Goal: Task Accomplishment & Management: Manage account settings

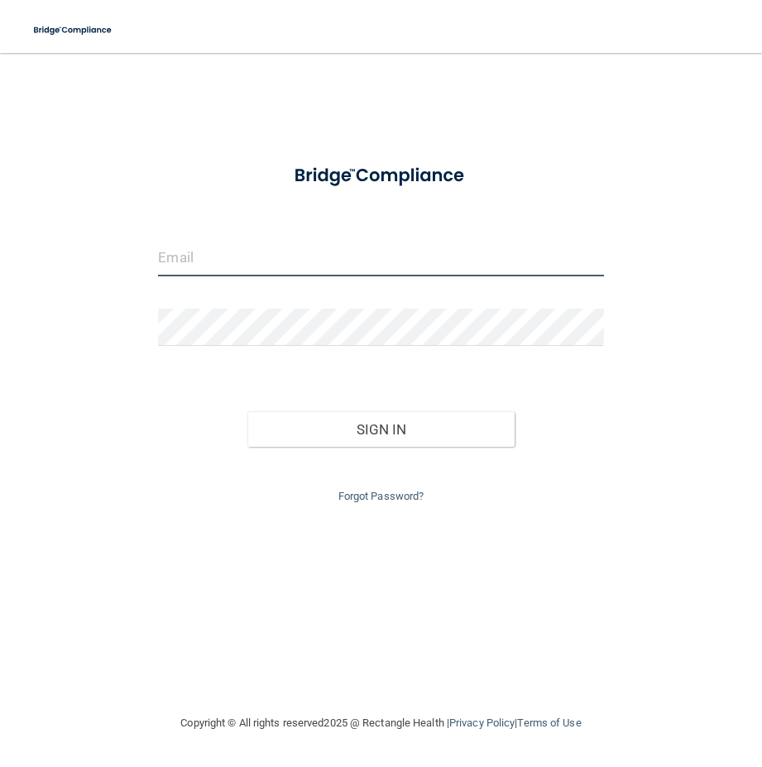
click at [271, 263] on input "email" at bounding box center [380, 257] width 445 height 37
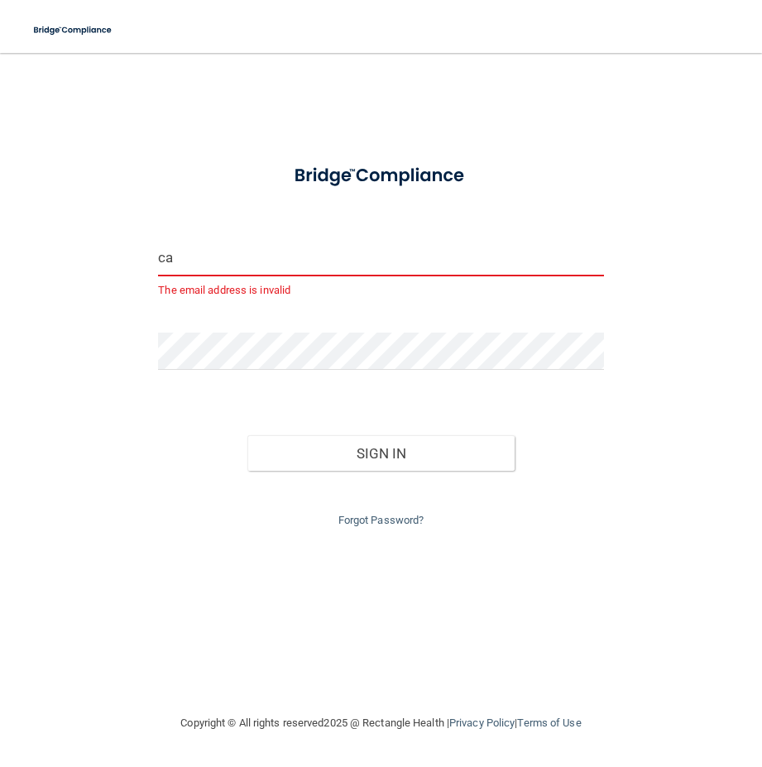
type input "c"
type input "ccalvillo"
click at [247, 435] on button "Sign In" at bounding box center [380, 453] width 267 height 36
drag, startPoint x: 173, startPoint y: 267, endPoint x: 90, endPoint y: 281, distance: 83.9
click at [90, 281] on div "ccalvillo The email address is invalid Invalid email/password. You don't have p…" at bounding box center [381, 382] width 696 height 627
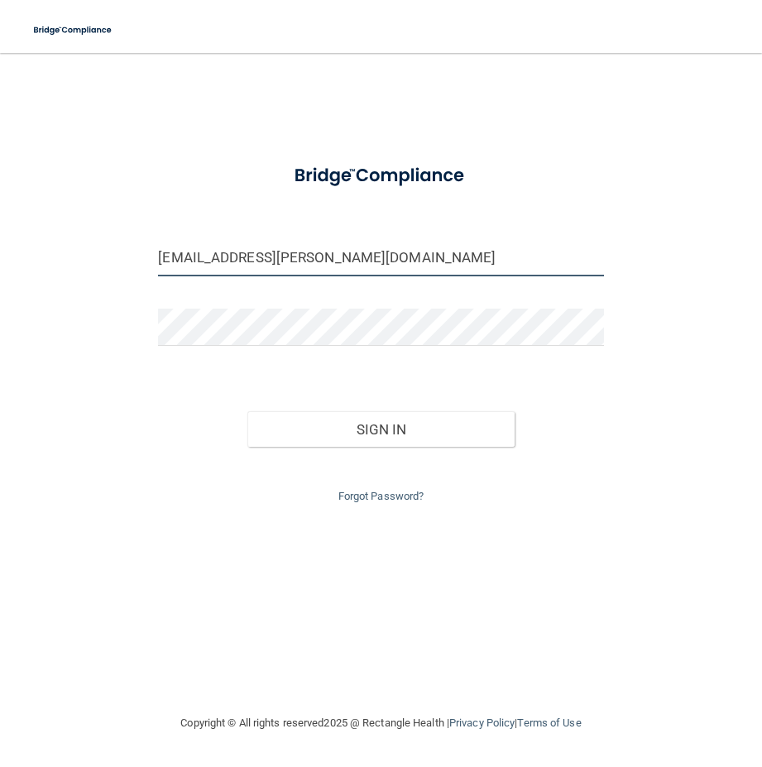
type input "[EMAIL_ADDRESS][PERSON_NAME][DOMAIN_NAME]"
click at [247, 411] on button "Sign In" at bounding box center [380, 429] width 267 height 36
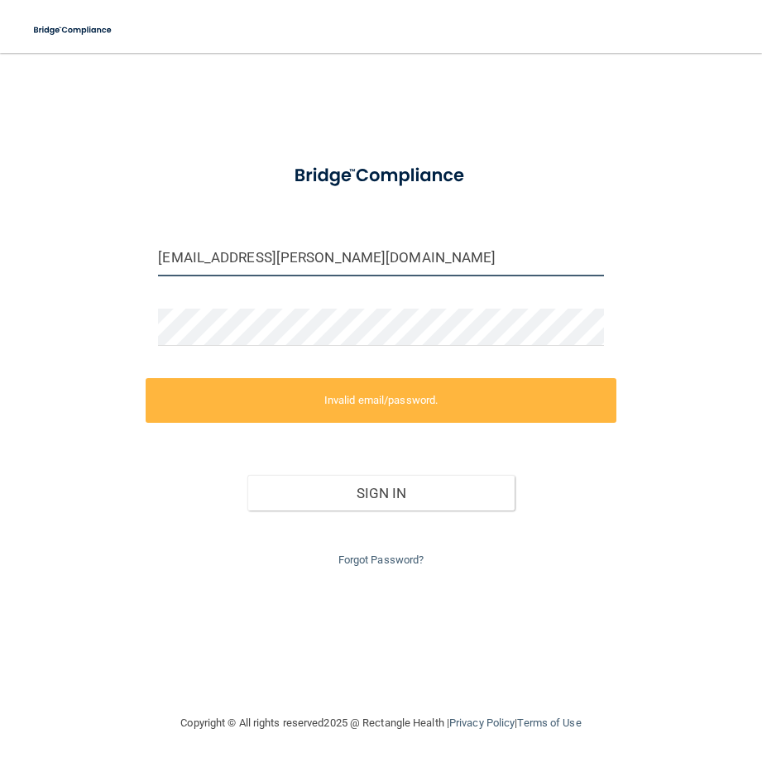
click at [349, 259] on input "[EMAIL_ADDRESS][PERSON_NAME][DOMAIN_NAME]" at bounding box center [380, 257] width 445 height 37
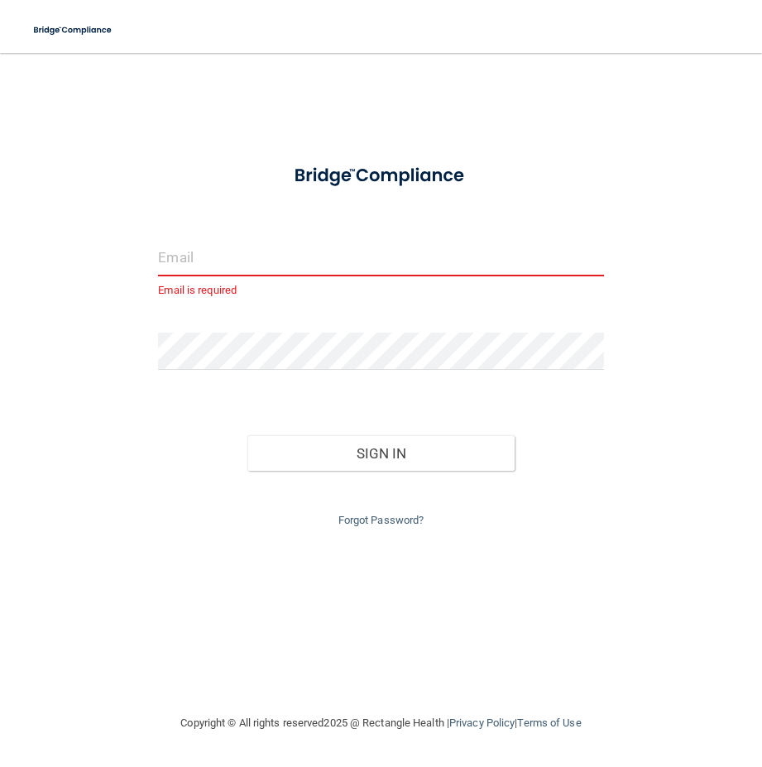
paste input "[EMAIL_ADDRESS][PERSON_NAME][DOMAIN_NAME]"
type input "[EMAIL_ADDRESS][PERSON_NAME][DOMAIN_NAME]"
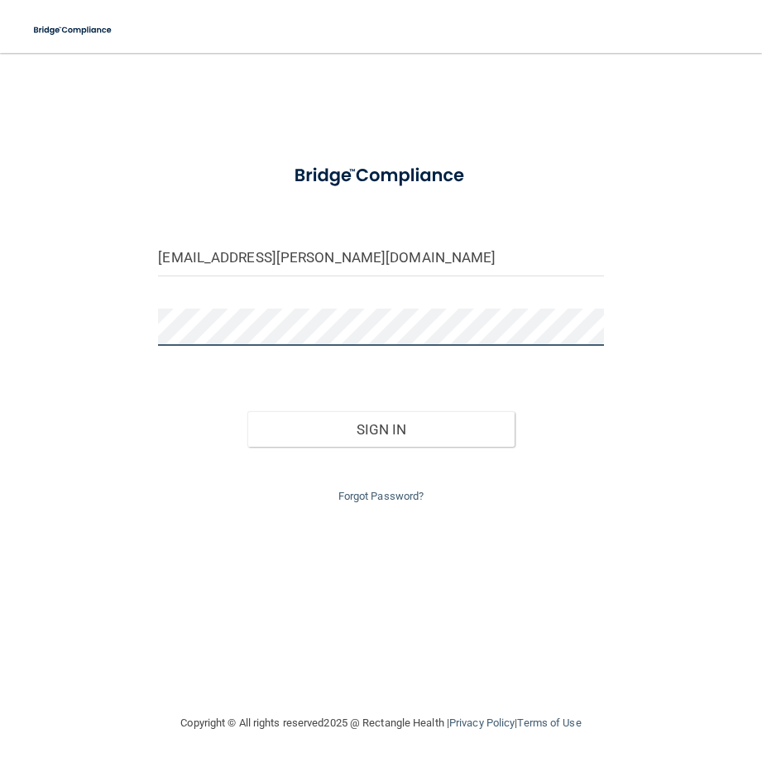
click at [247, 411] on button "Sign In" at bounding box center [380, 429] width 267 height 36
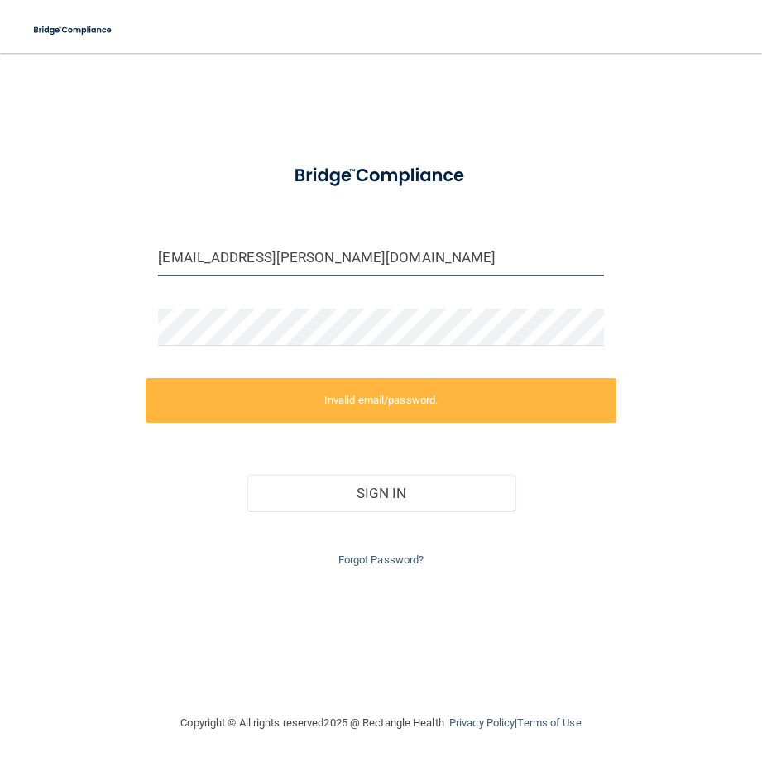
click at [354, 253] on input "[EMAIL_ADDRESS][PERSON_NAME][DOMAIN_NAME]" at bounding box center [380, 257] width 445 height 37
click at [356, 252] on input "[EMAIL_ADDRESS][PERSON_NAME][DOMAIN_NAME]" at bounding box center [380, 257] width 445 height 37
click at [361, 252] on input "[EMAIL_ADDRESS][PERSON_NAME][DOMAIN_NAME]" at bounding box center [380, 257] width 445 height 37
click at [648, 256] on div "[EMAIL_ADDRESS][PERSON_NAME][DOMAIN_NAME] Invalid email/password. You don't hav…" at bounding box center [381, 382] width 696 height 627
drag, startPoint x: 285, startPoint y: 261, endPoint x: 124, endPoint y: 276, distance: 161.2
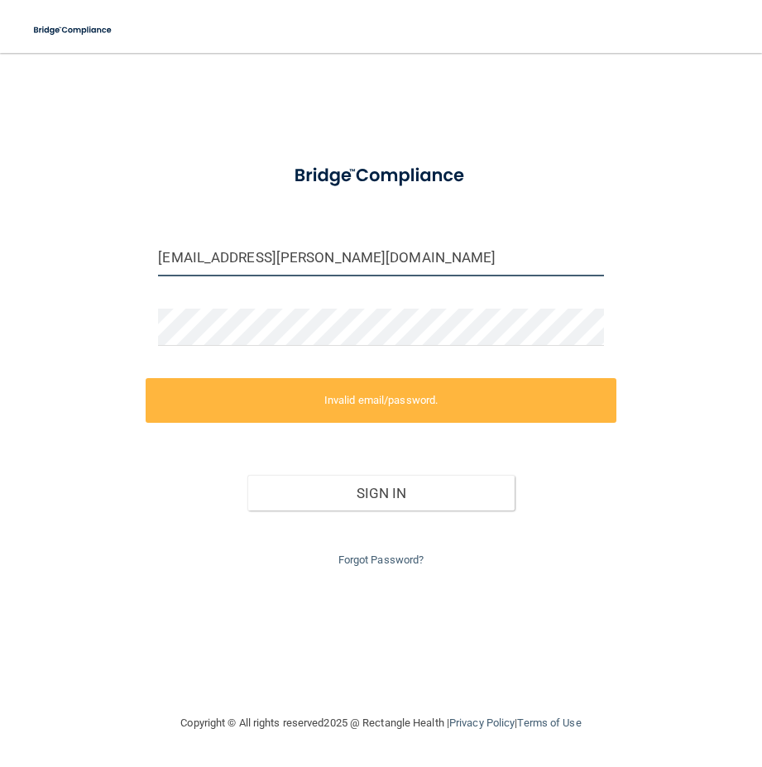
click at [124, 276] on div "[EMAIL_ADDRESS][PERSON_NAME][DOMAIN_NAME] Invalid email/password. You don't hav…" at bounding box center [381, 382] width 696 height 627
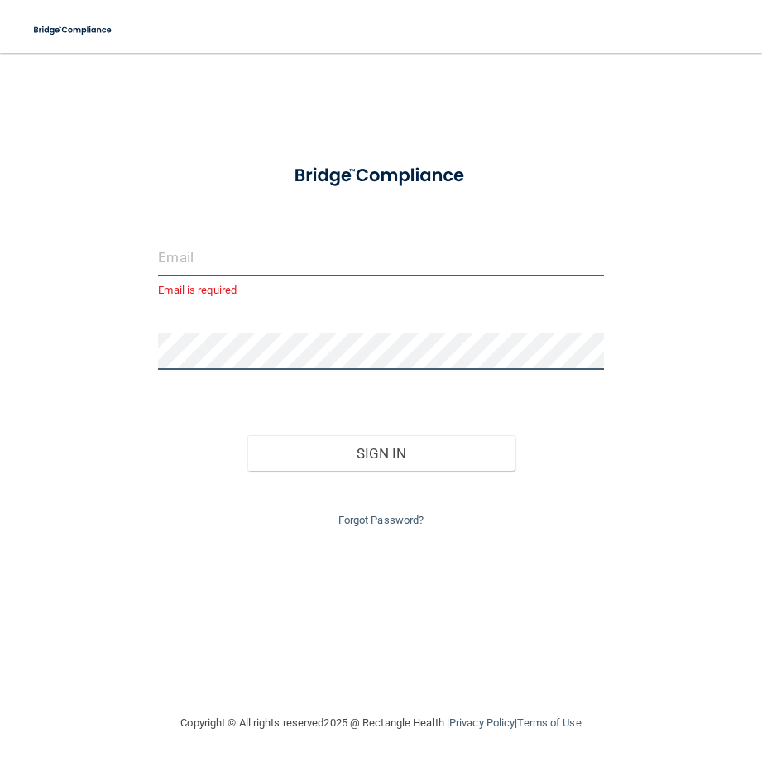
click at [98, 347] on div "Email is required Invalid email/password. You don't have permission to access t…" at bounding box center [381, 382] width 696 height 627
